Goal: Information Seeking & Learning: Learn about a topic

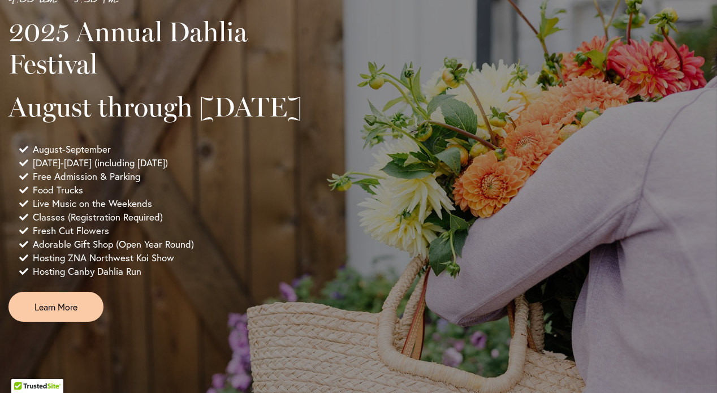
scroll to position [823, 0]
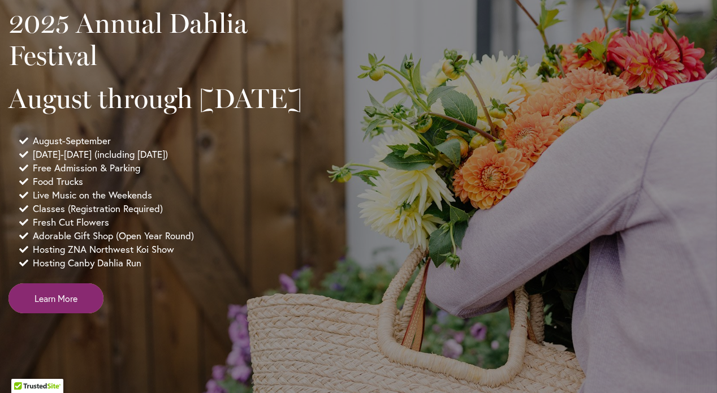
click at [62, 305] on span "Learn More" at bounding box center [55, 298] width 43 height 13
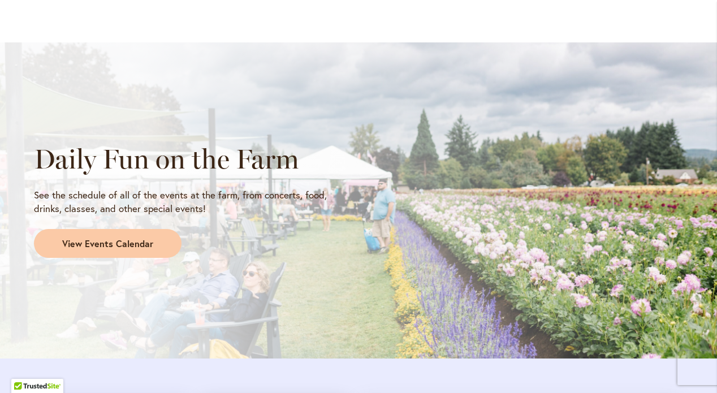
scroll to position [905, 0]
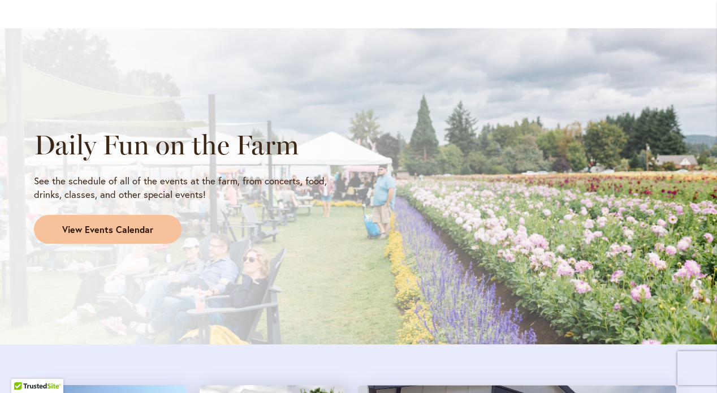
click at [106, 225] on span "View Events Calendar" at bounding box center [107, 229] width 91 height 13
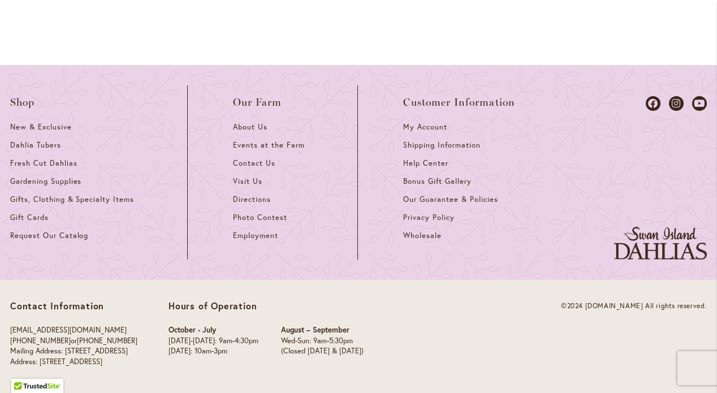
scroll to position [1701, 0]
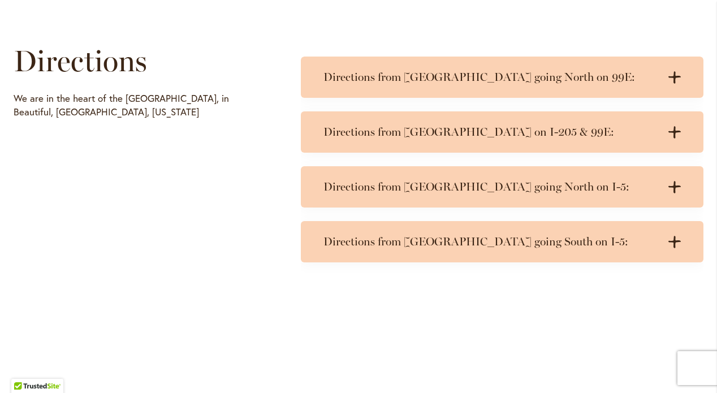
scroll to position [538, 0]
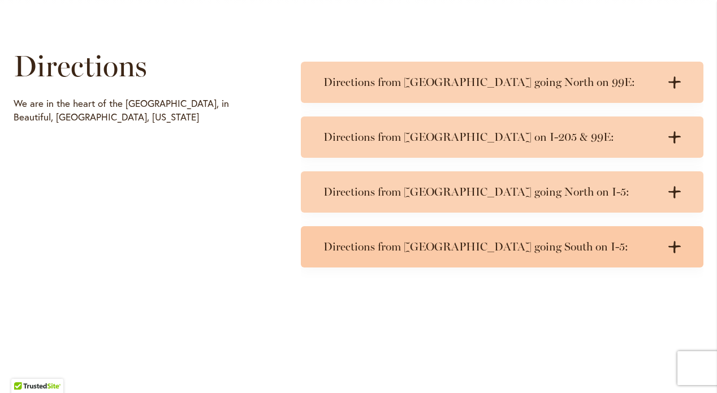
click at [433, 245] on h3 "Directions from [GEOGRAPHIC_DATA] going South on I-5:" at bounding box center [490, 247] width 335 height 14
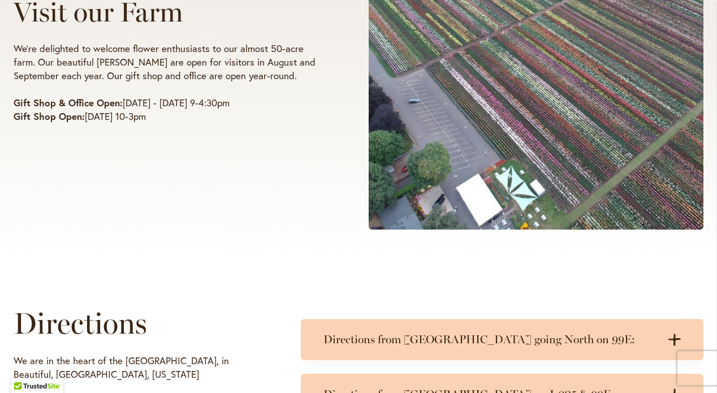
scroll to position [280, 0]
